Goal: Transaction & Acquisition: Purchase product/service

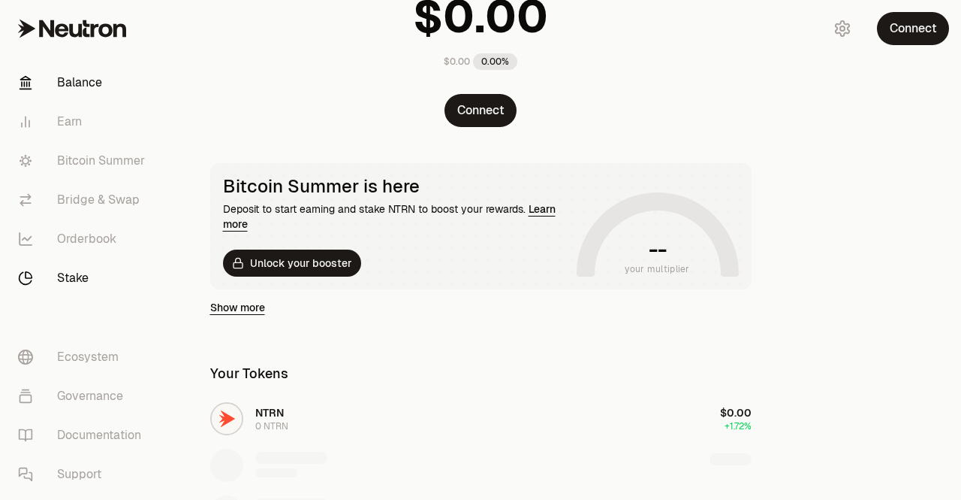
scroll to position [150, 0]
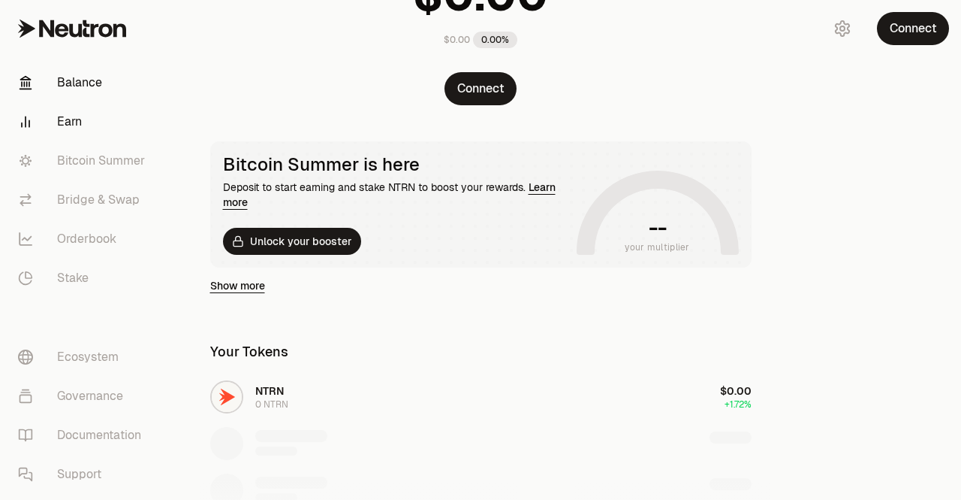
click at [71, 128] on link "Earn" at bounding box center [84, 121] width 156 height 39
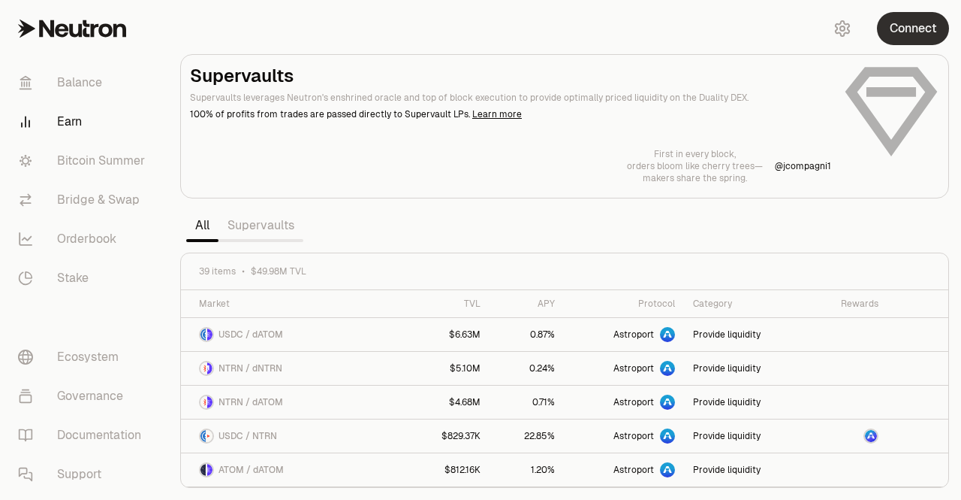
click at [911, 29] on button "Connect" at bounding box center [913, 28] width 72 height 33
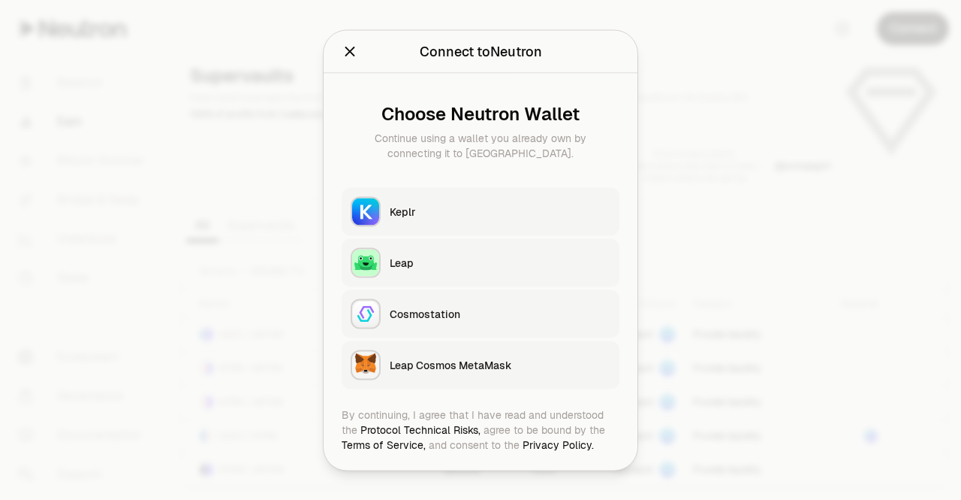
click at [415, 213] on div "Keplr" at bounding box center [500, 211] width 221 height 15
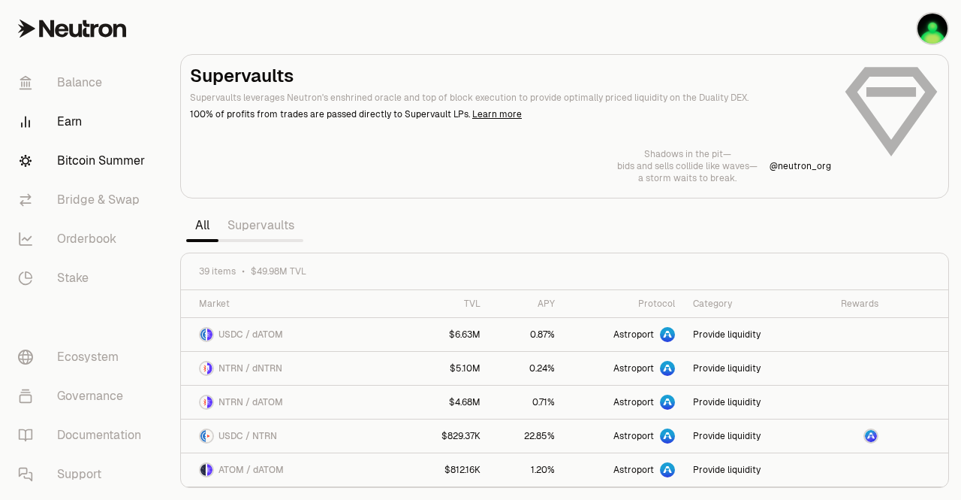
click at [107, 155] on link "Bitcoin Summer" at bounding box center [84, 160] width 156 height 39
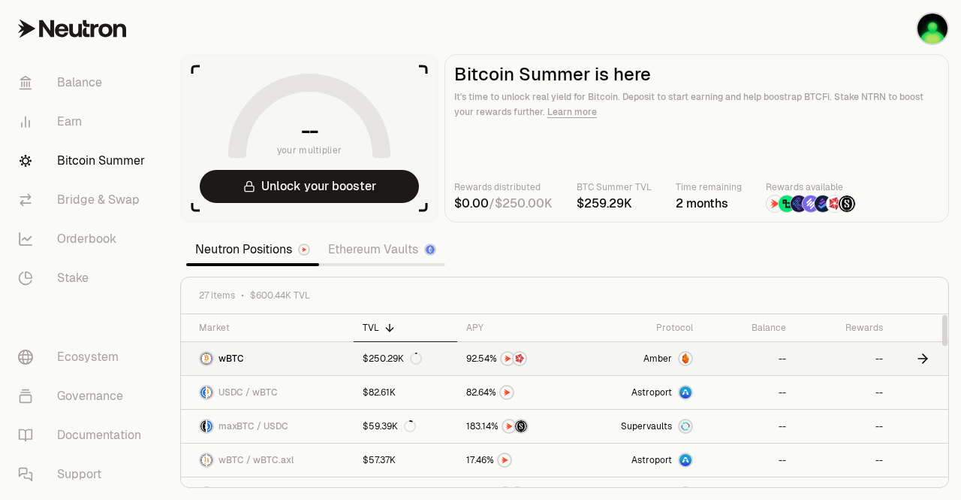
click at [663, 353] on span "Amber" at bounding box center [658, 358] width 29 height 12
click at [388, 248] on link "Ethereum Vaults" at bounding box center [382, 249] width 126 height 30
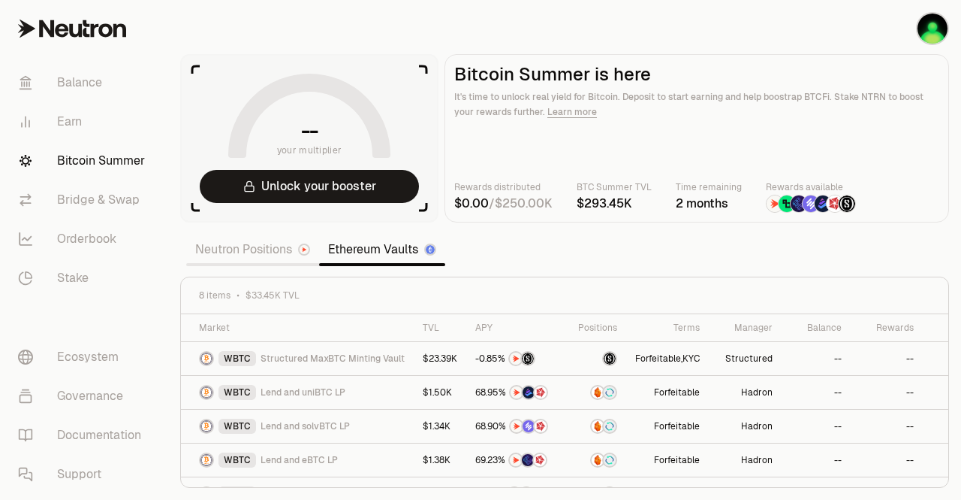
click at [238, 247] on link "Neutron Positions" at bounding box center [252, 249] width 133 height 30
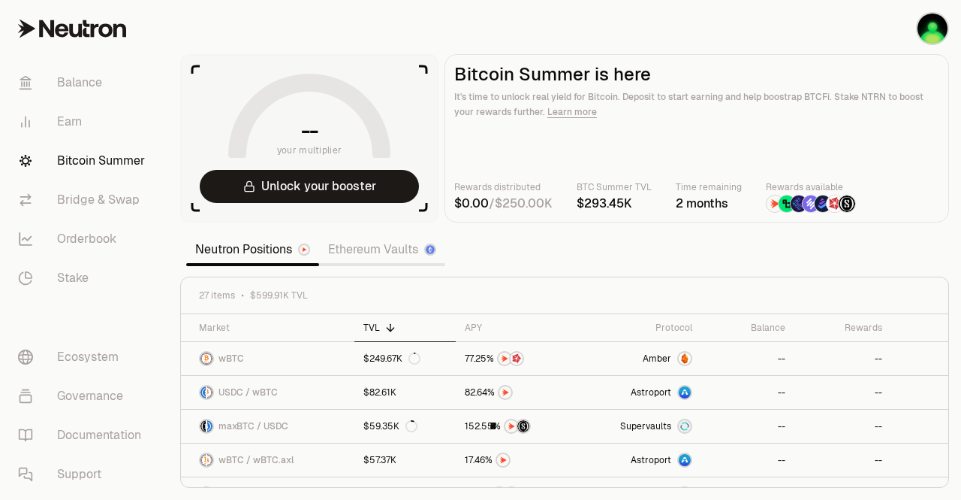
click at [343, 244] on link "Ethereum Vaults" at bounding box center [382, 249] width 126 height 30
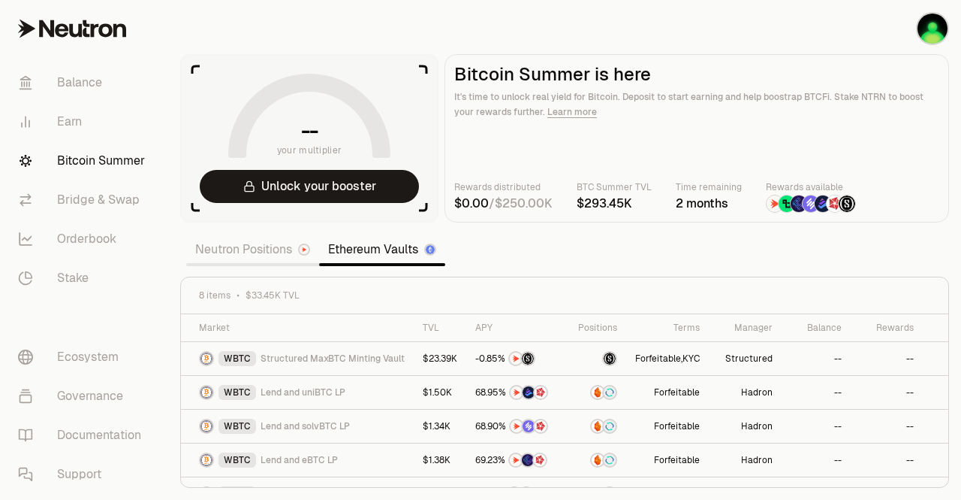
click at [239, 243] on link "Neutron Positions" at bounding box center [252, 249] width 133 height 30
